Goal: Complete application form

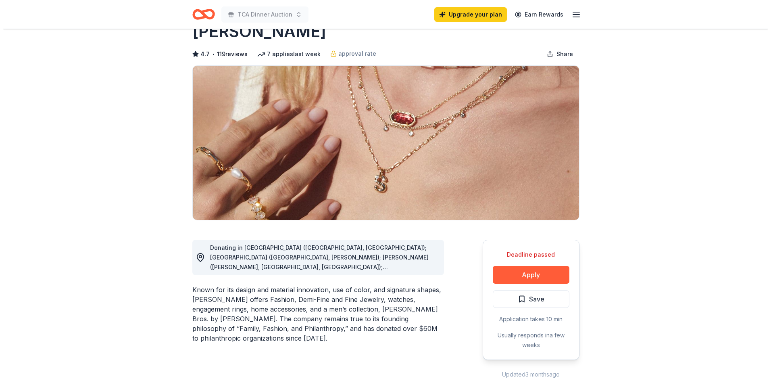
scroll to position [81, 0]
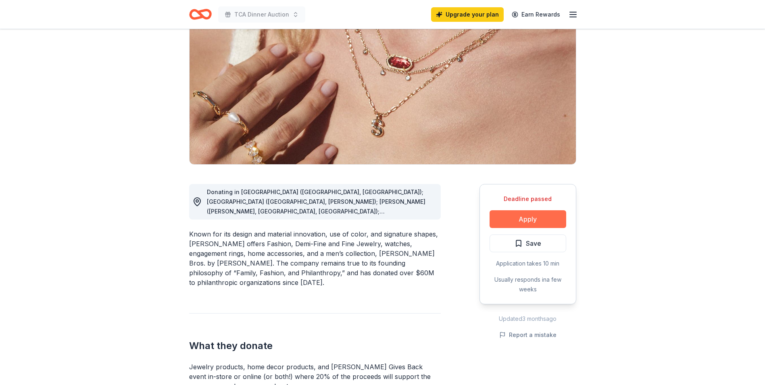
click at [526, 218] on button "Apply" at bounding box center [527, 219] width 77 height 18
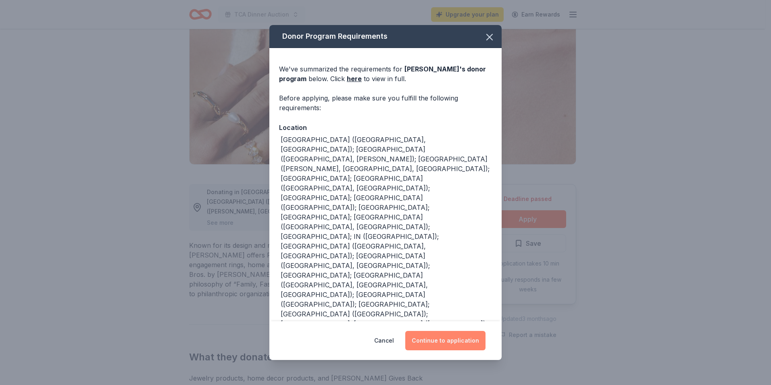
click at [438, 341] on button "Continue to application" at bounding box center [445, 340] width 80 height 19
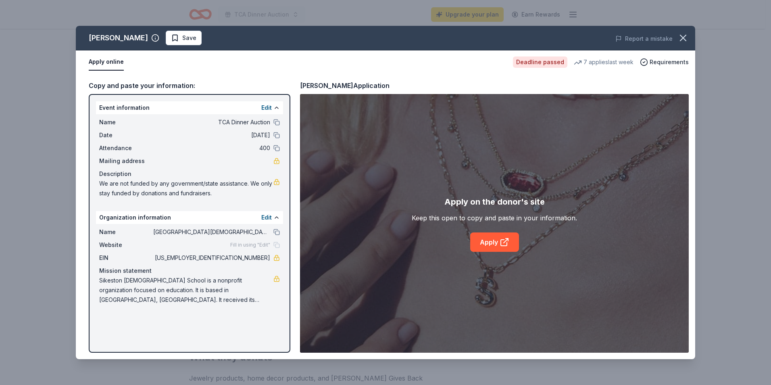
click at [275, 245] on div "Fill in using "Edit"" at bounding box center [255, 244] width 50 height 6
click at [275, 233] on button at bounding box center [276, 232] width 6 height 6
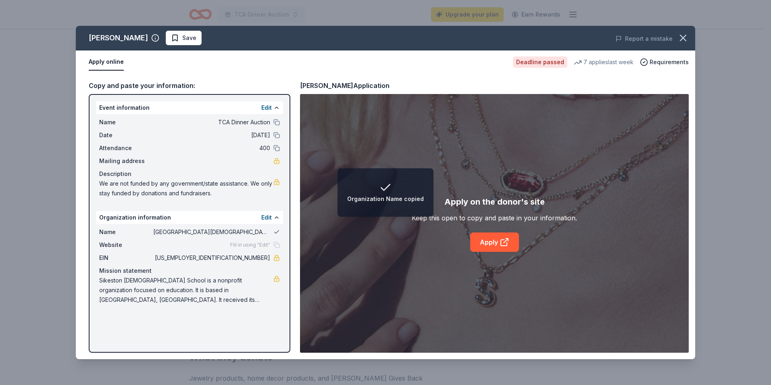
click at [275, 233] on button at bounding box center [276, 232] width 6 height 6
click at [269, 219] on button "Edit" at bounding box center [266, 217] width 10 height 10
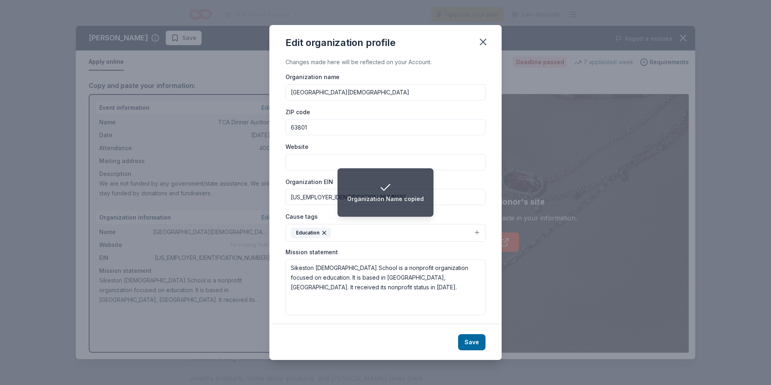
drag, startPoint x: 364, startPoint y: 93, endPoint x: 286, endPoint y: 96, distance: 77.9
click at [286, 98] on input "[GEOGRAPHIC_DATA][DEMOGRAPHIC_DATA]" at bounding box center [385, 92] width 200 height 16
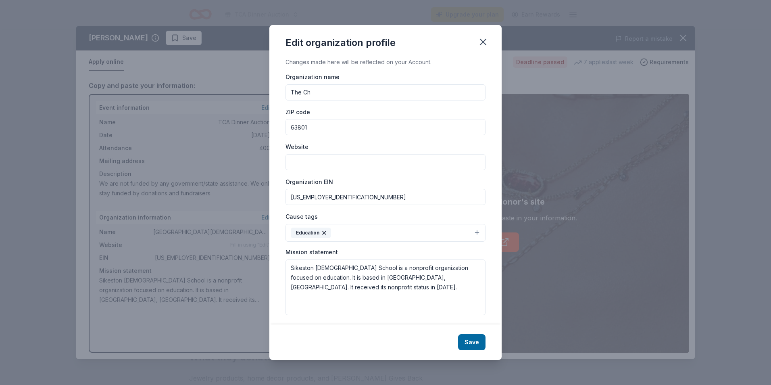
type input "The [DEMOGRAPHIC_DATA] Academy"
click at [470, 341] on button "Save" at bounding box center [471, 342] width 27 height 16
click at [482, 38] on icon "button" at bounding box center [482, 41] width 11 height 11
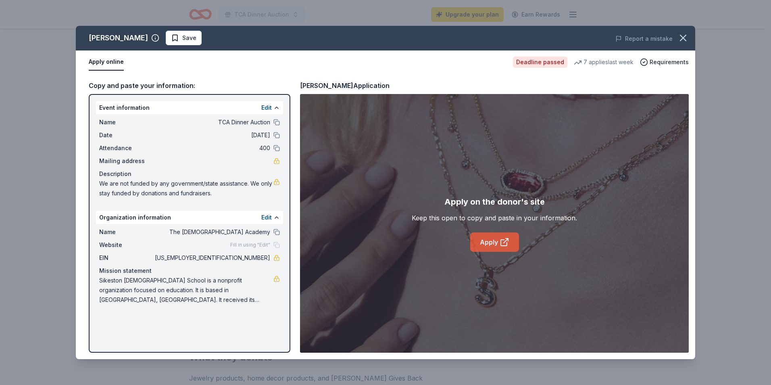
click at [486, 240] on link "Apply" at bounding box center [494, 241] width 49 height 19
